Goal: Task Accomplishment & Management: Manage account settings

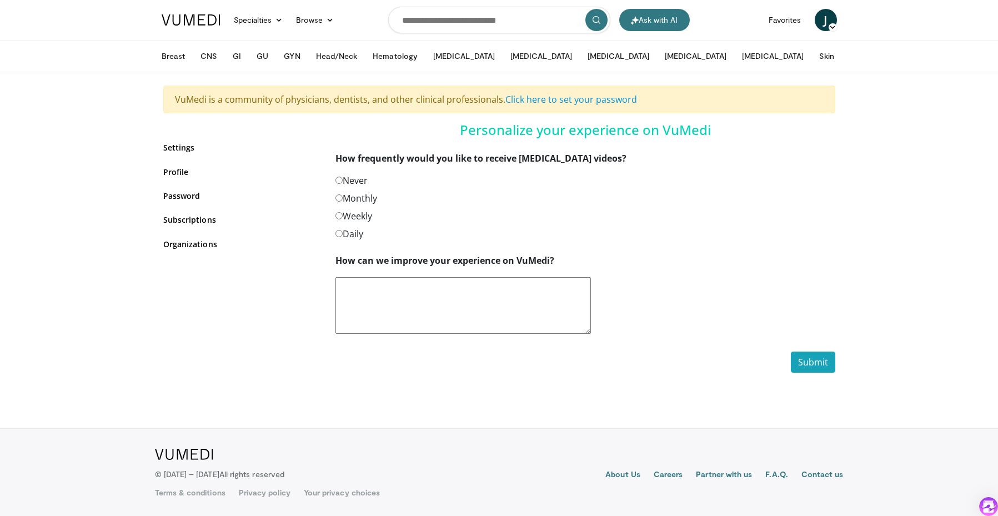
click at [341, 185] on label "Never" at bounding box center [351, 180] width 32 height 13
click at [819, 360] on button "Submit" at bounding box center [813, 361] width 44 height 21
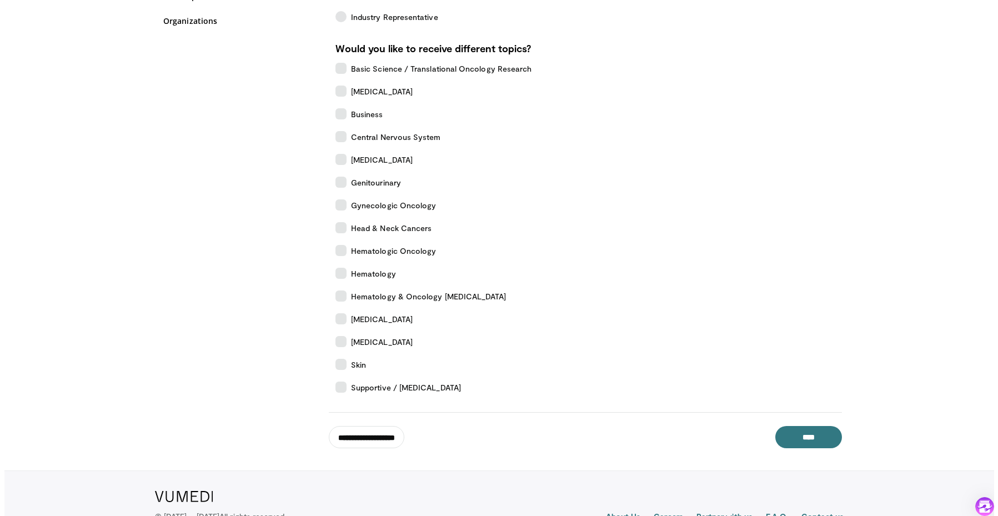
scroll to position [227, 0]
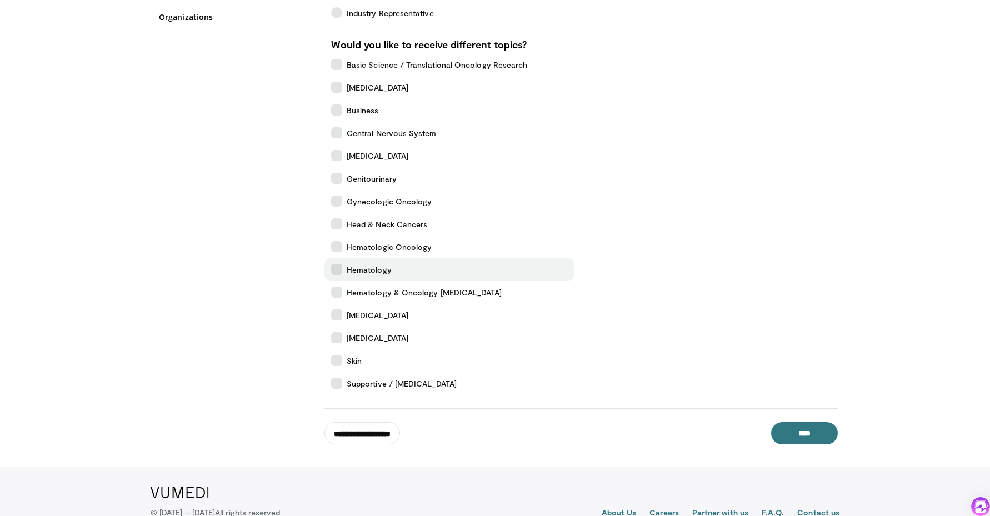
click at [333, 264] on icon at bounding box center [336, 269] width 11 height 11
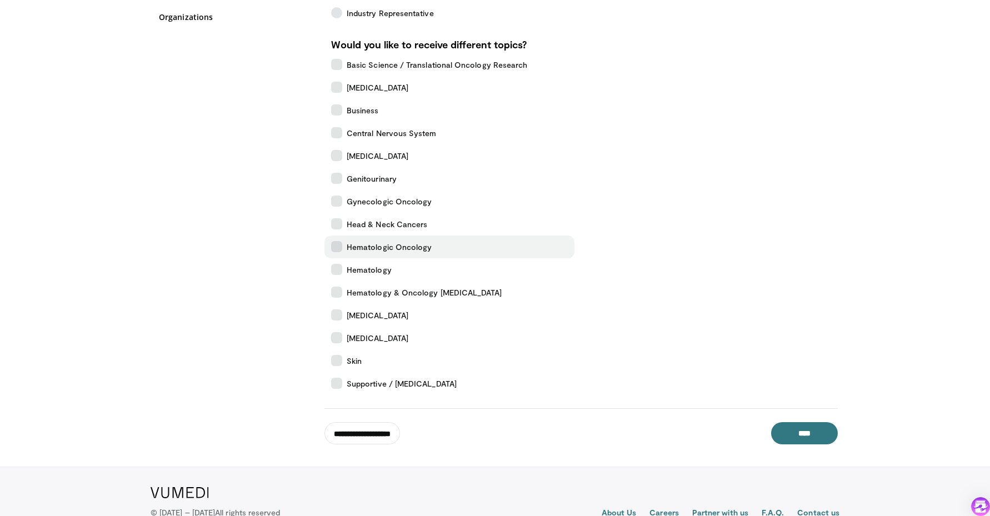
click at [341, 247] on icon at bounding box center [336, 246] width 11 height 11
click at [397, 431] on input "**********" at bounding box center [362, 433] width 76 height 22
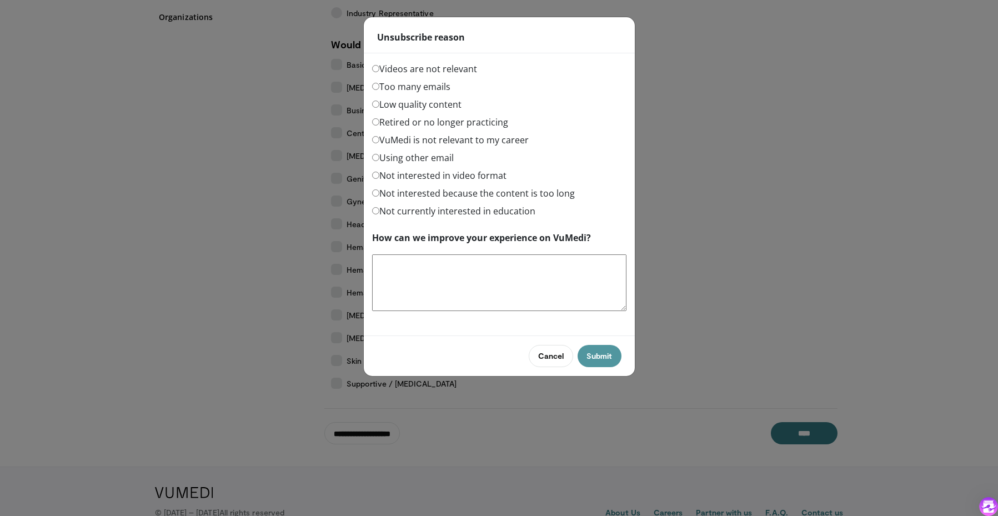
click at [601, 355] on button "Submit" at bounding box center [598, 356] width 43 height 22
